Goal: Check status: Check status

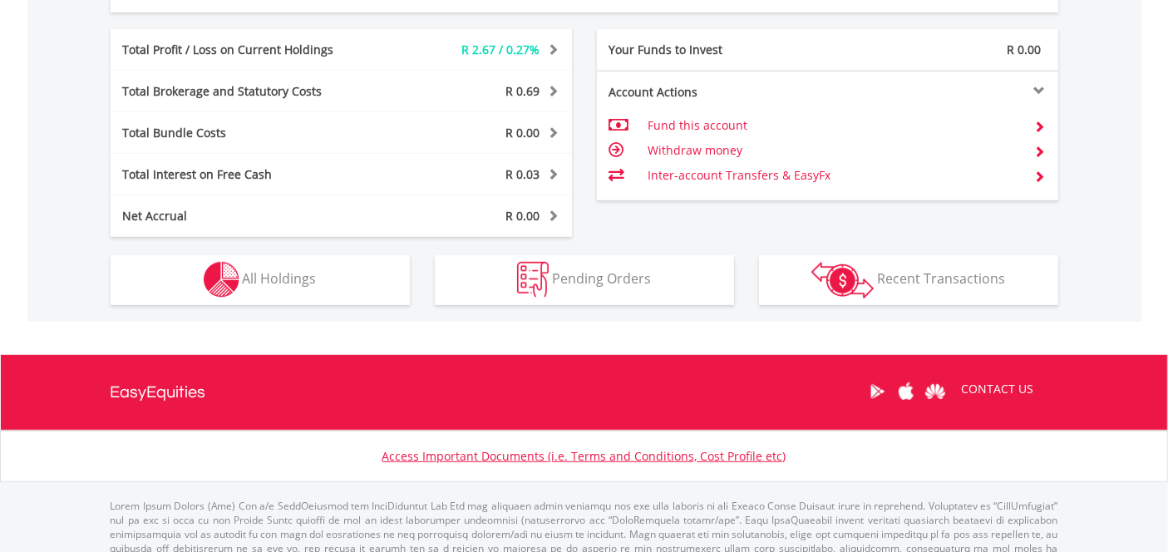
scroll to position [832, 0]
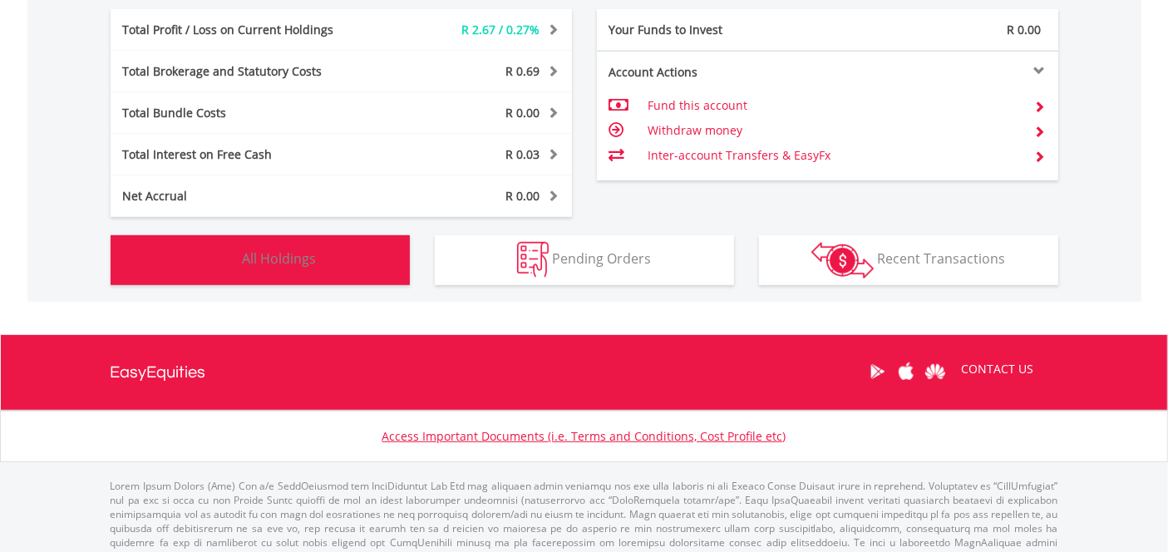
click at [253, 252] on span "All Holdings" at bounding box center [280, 258] width 74 height 18
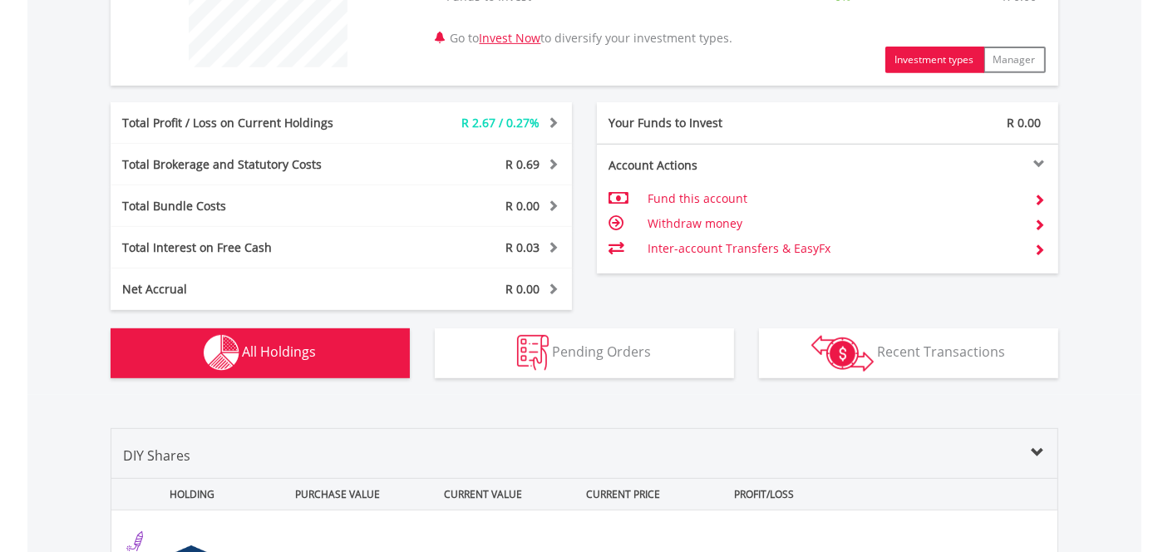
scroll to position [1109, 0]
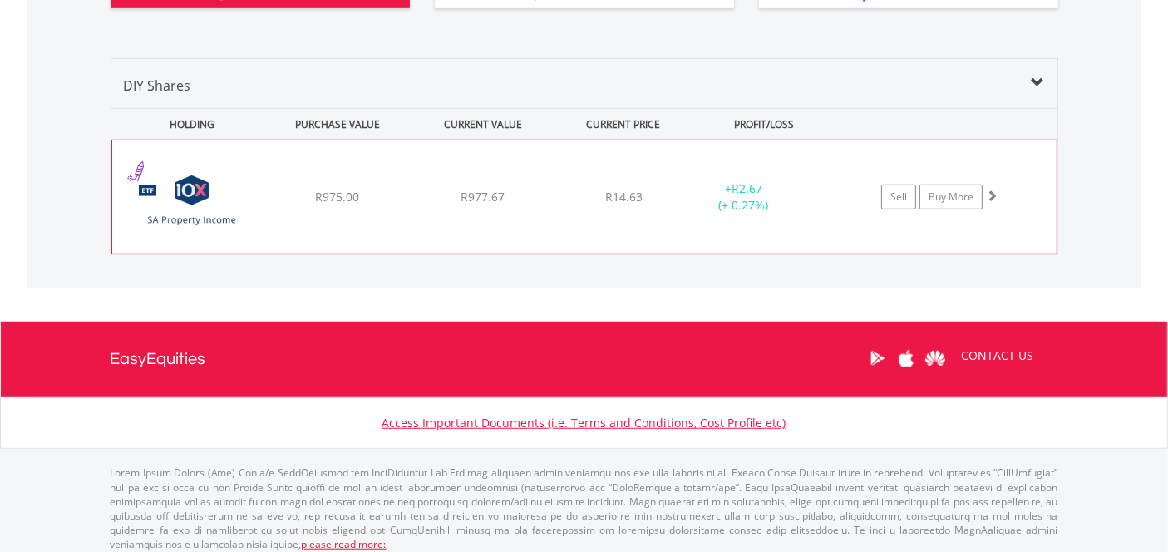
click at [408, 183] on div "﻿ 10X South African Property Income Exchange Traded Fund R975.00 R977.67 R14.63…" at bounding box center [584, 197] width 945 height 113
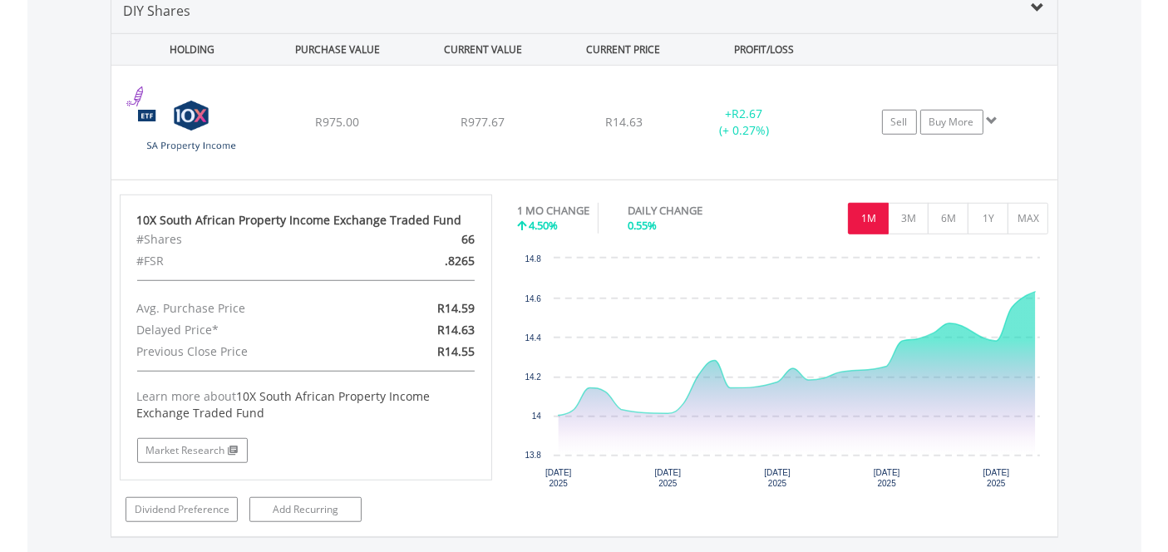
scroll to position [1201, 0]
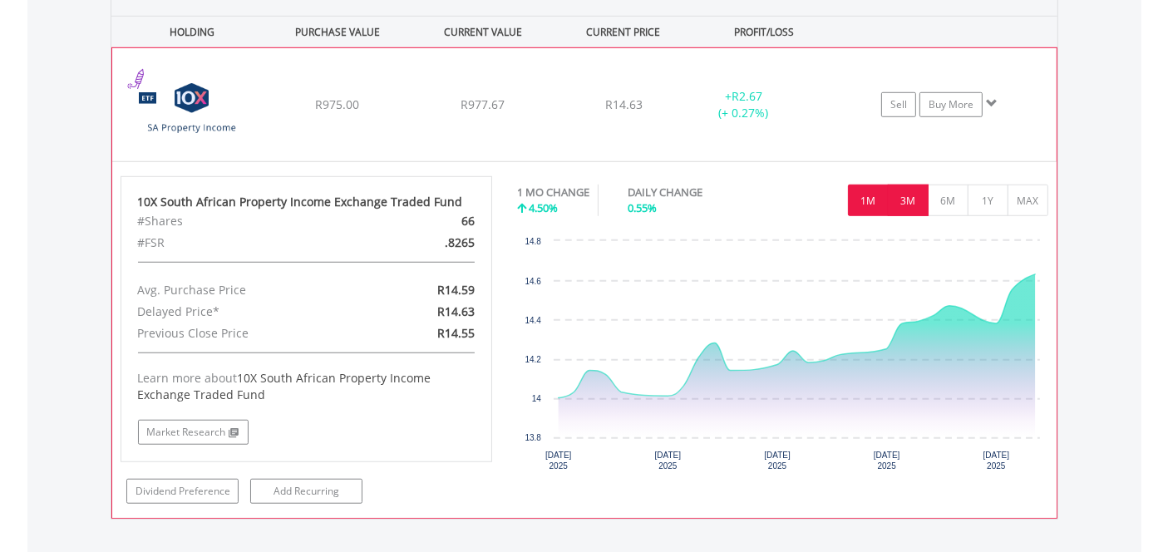
click at [915, 202] on button "3M" at bounding box center [908, 201] width 41 height 32
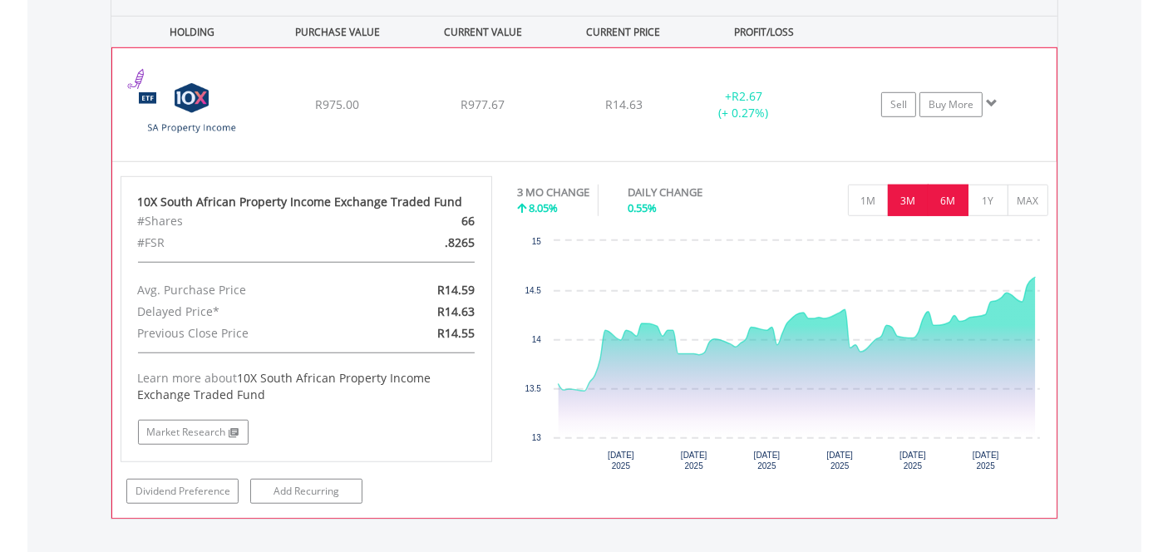
click at [930, 202] on button "6M" at bounding box center [948, 201] width 41 height 32
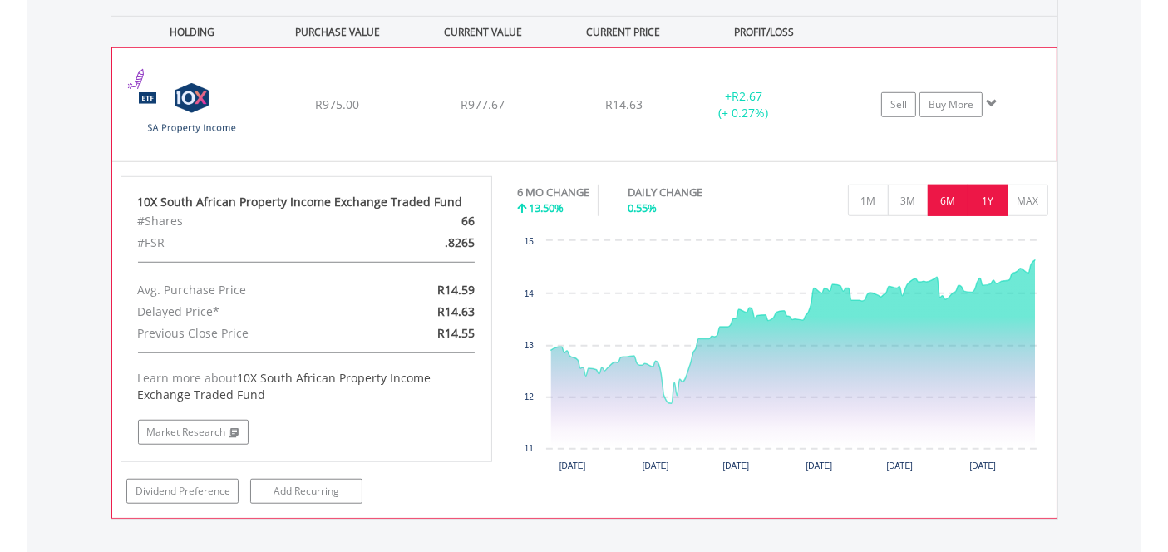
click at [988, 203] on button "1Y" at bounding box center [988, 201] width 41 height 32
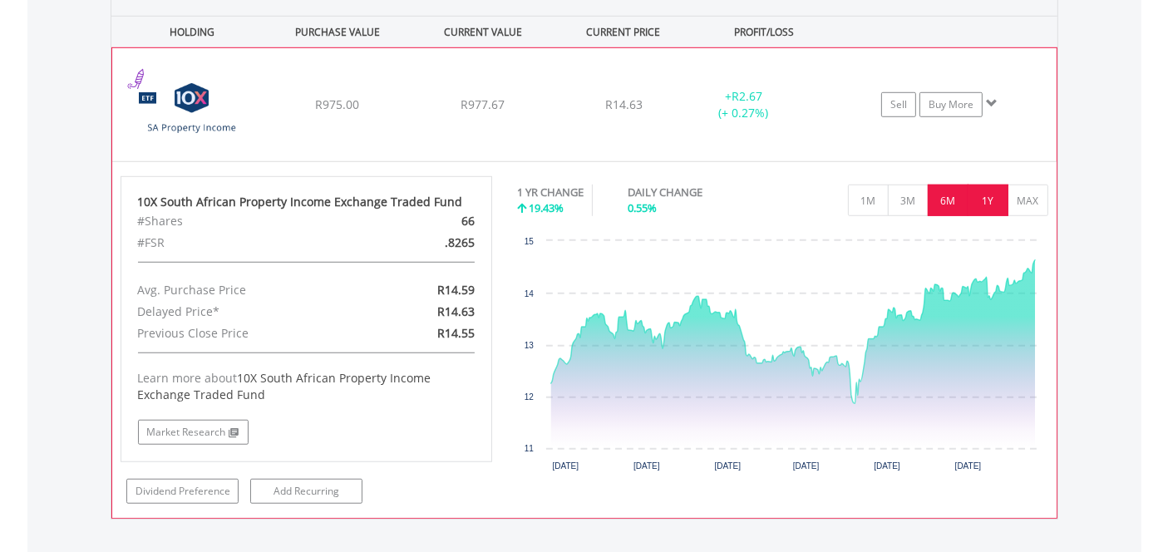
click at [957, 203] on button "6M" at bounding box center [948, 201] width 41 height 32
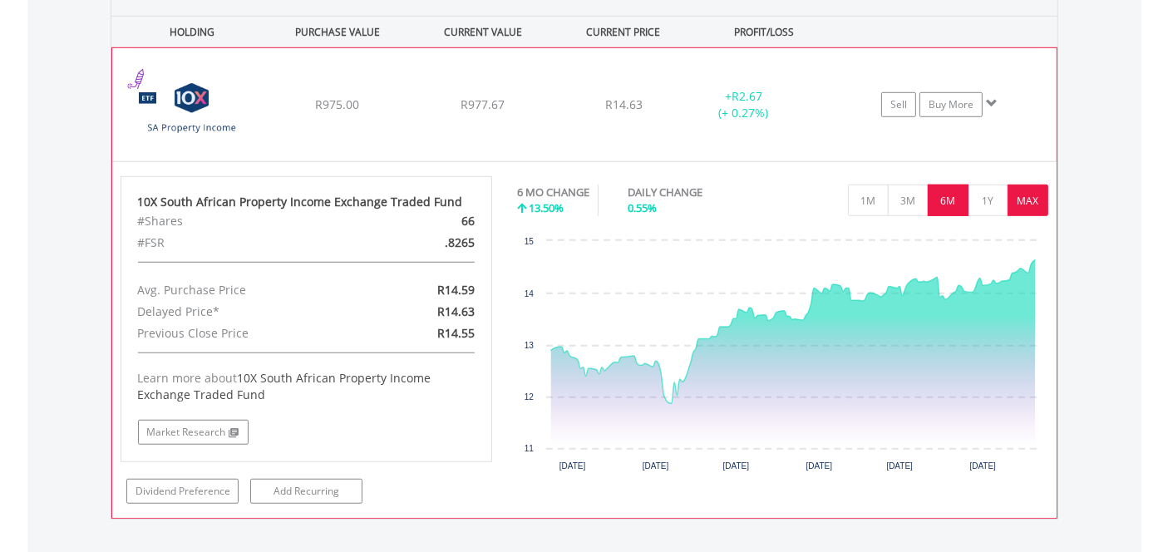
click at [1034, 202] on button "MAX" at bounding box center [1028, 201] width 41 height 32
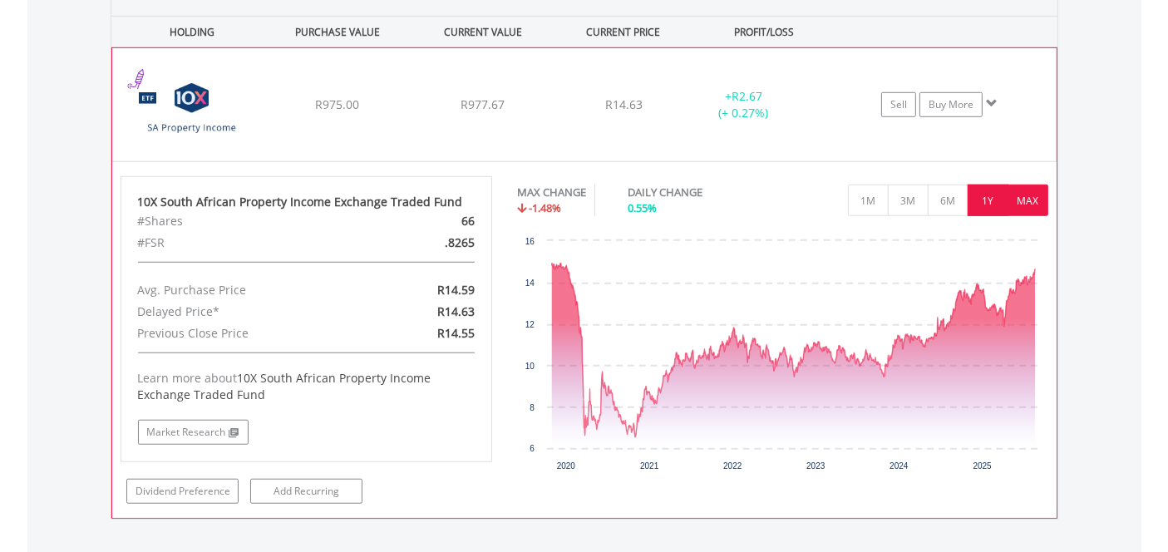
click at [995, 200] on button "1Y" at bounding box center [988, 201] width 41 height 32
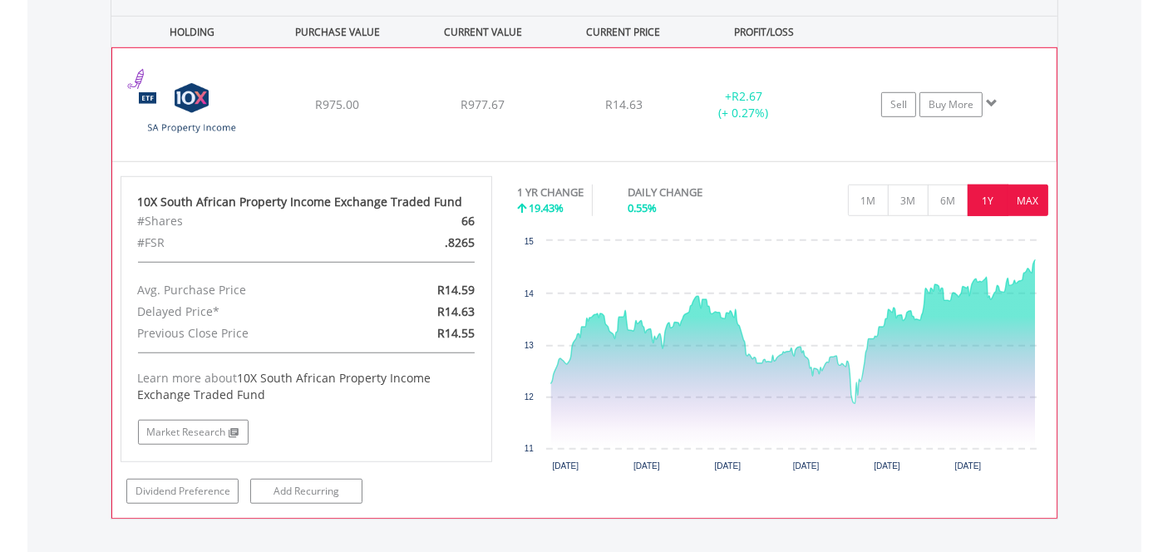
click at [1028, 200] on button "MAX" at bounding box center [1028, 201] width 41 height 32
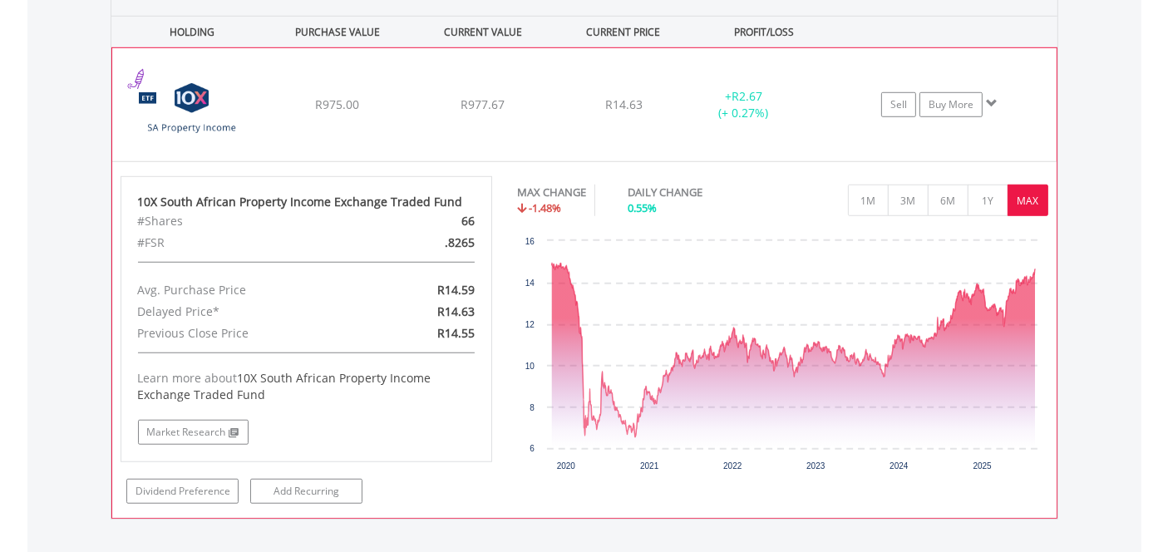
click at [559, 77] on div "﻿ 10X South African Property Income Exchange Traded Fund R975.00 R977.67 R14.63…" at bounding box center [584, 104] width 945 height 113
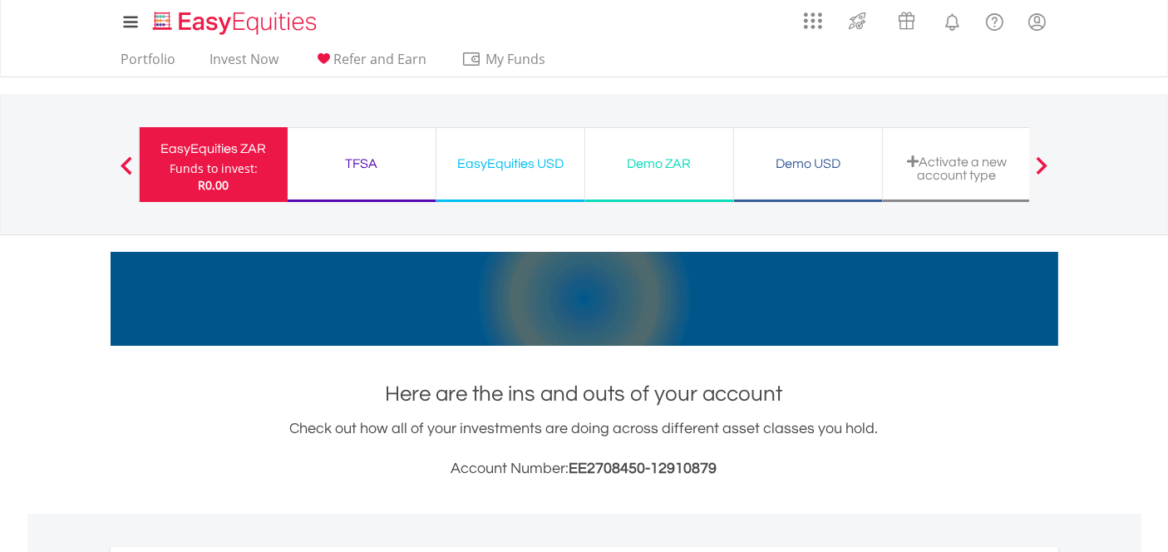
scroll to position [0, 0]
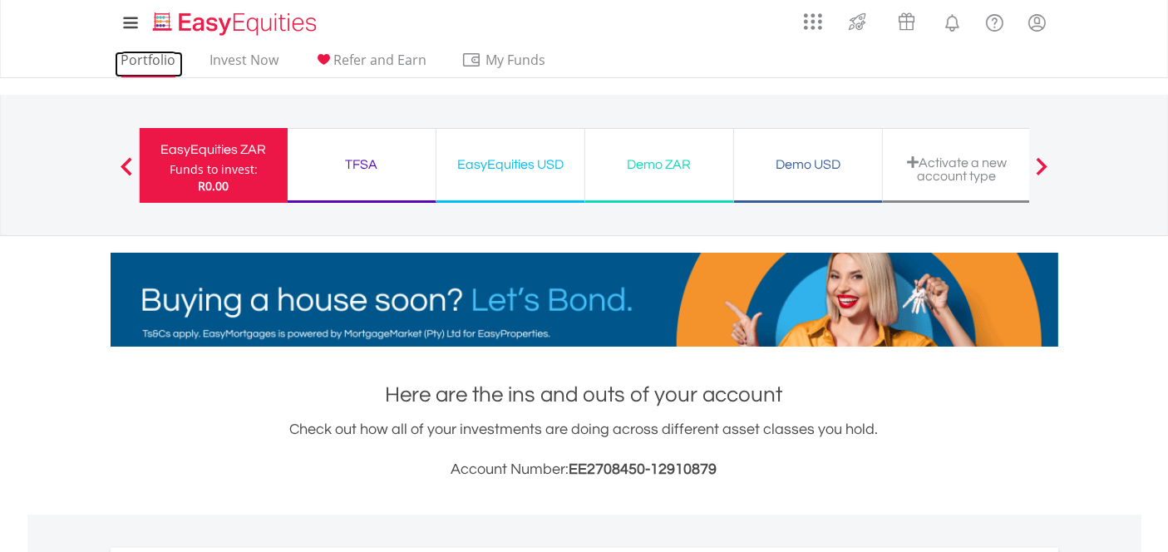
click at [156, 58] on link "Portfolio" at bounding box center [149, 65] width 68 height 26
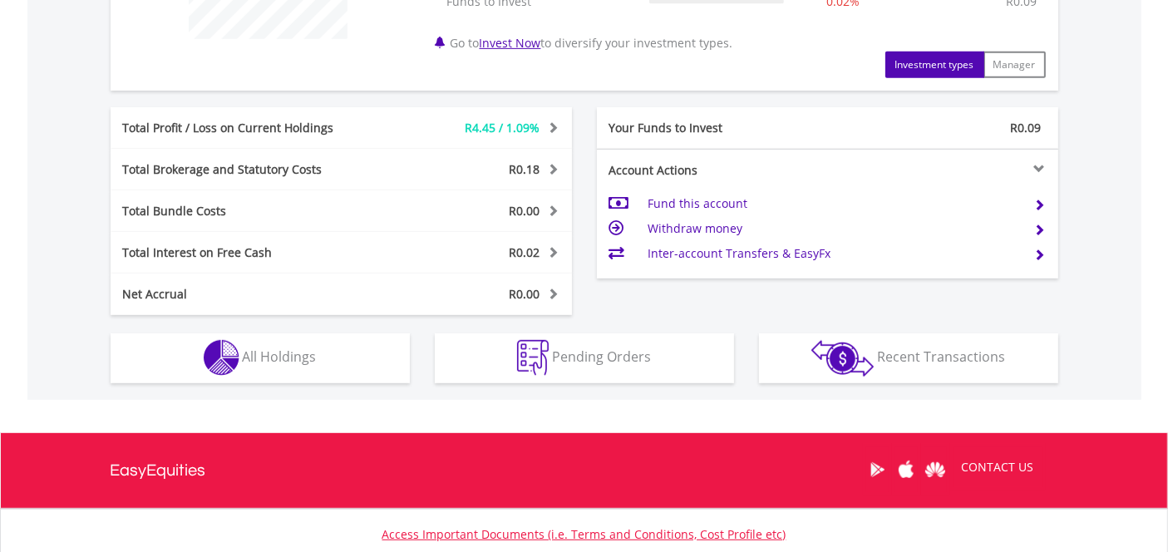
scroll to position [832, 0]
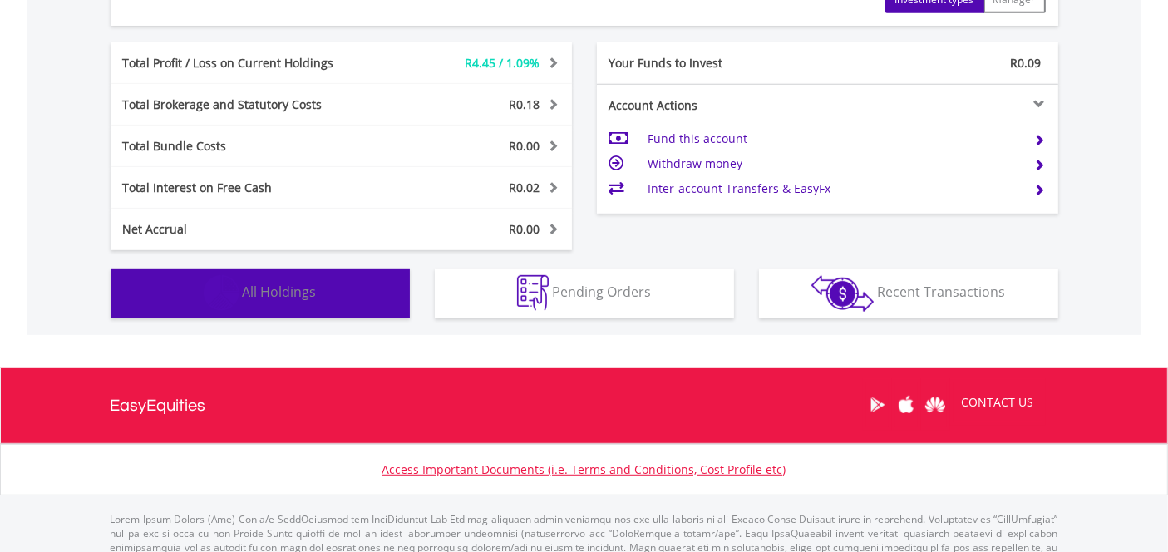
click at [214, 295] on img "button" at bounding box center [222, 293] width 36 height 36
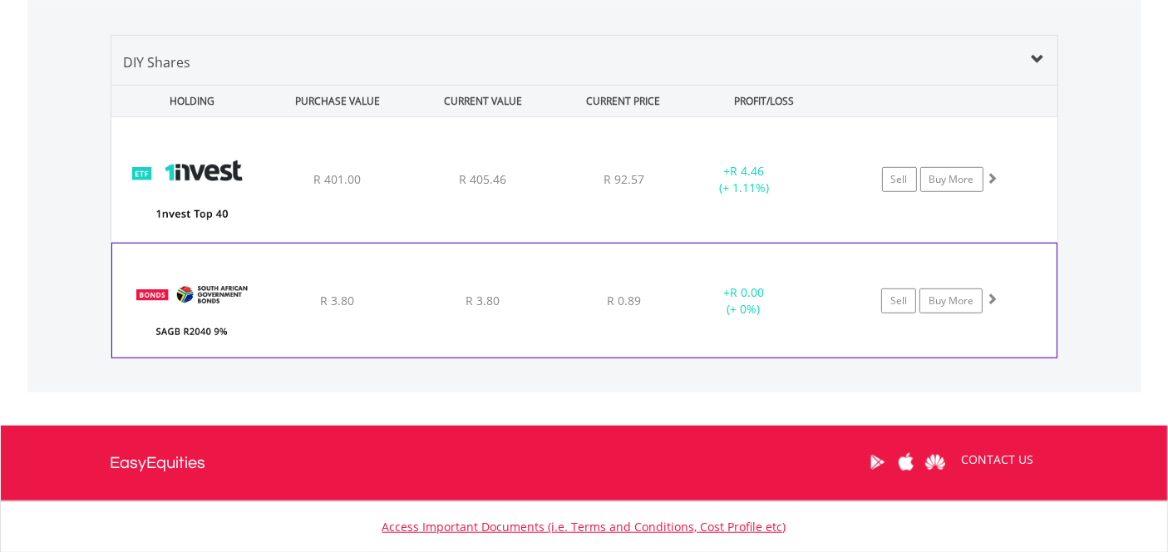
scroll to position [1198, 0]
